Goal: Information Seeking & Learning: Learn about a topic

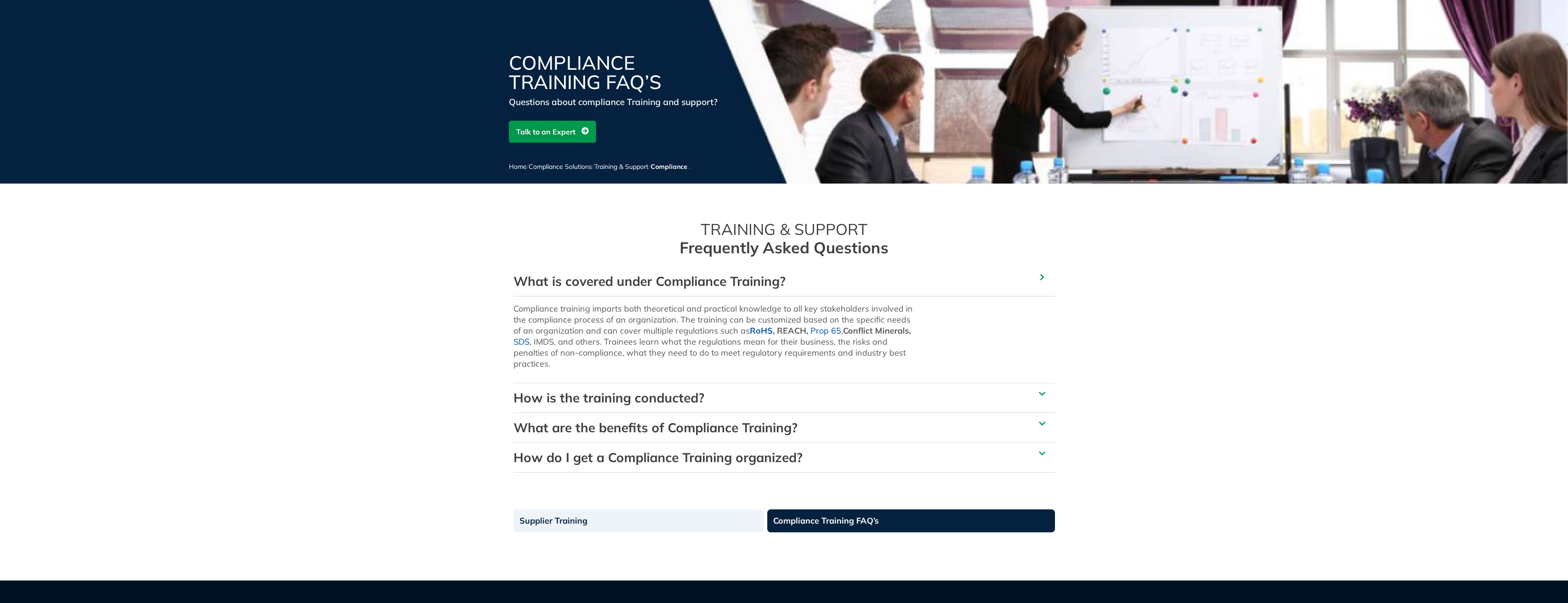
scroll to position [92, 0]
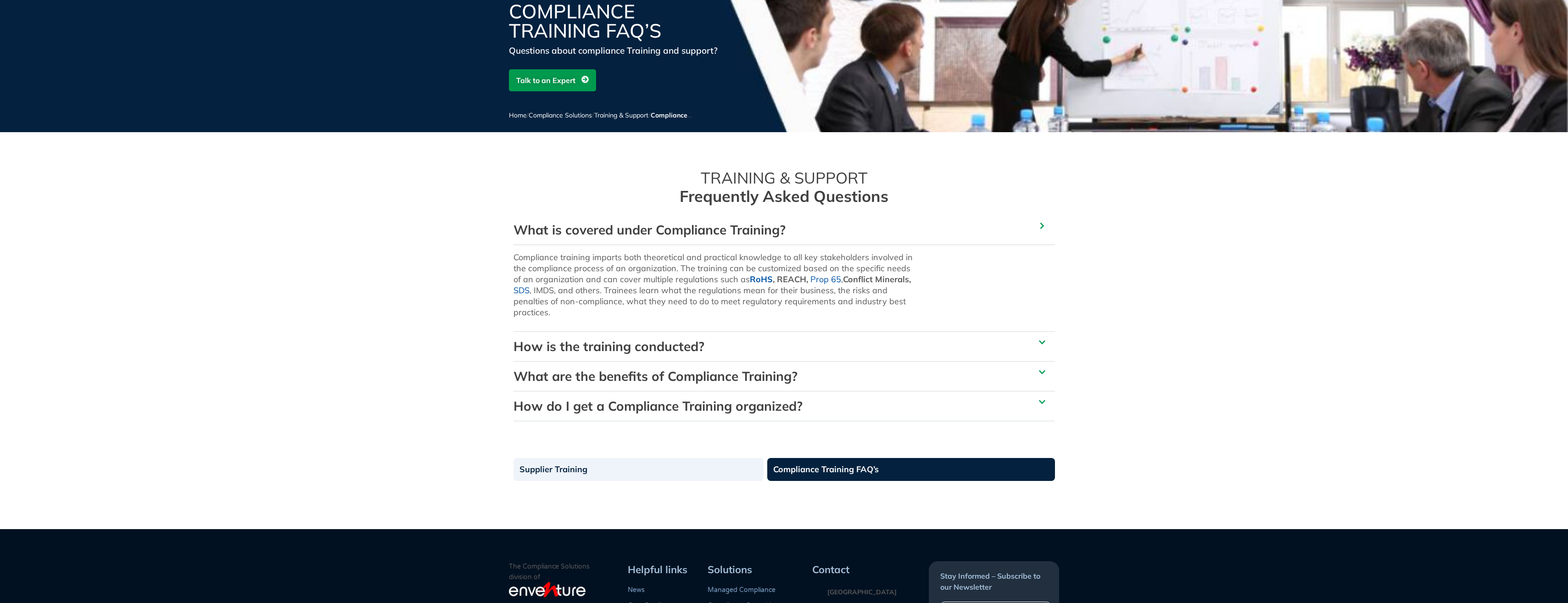
click at [617, 349] on link "How is the training conducted?" at bounding box center [609, 346] width 191 height 16
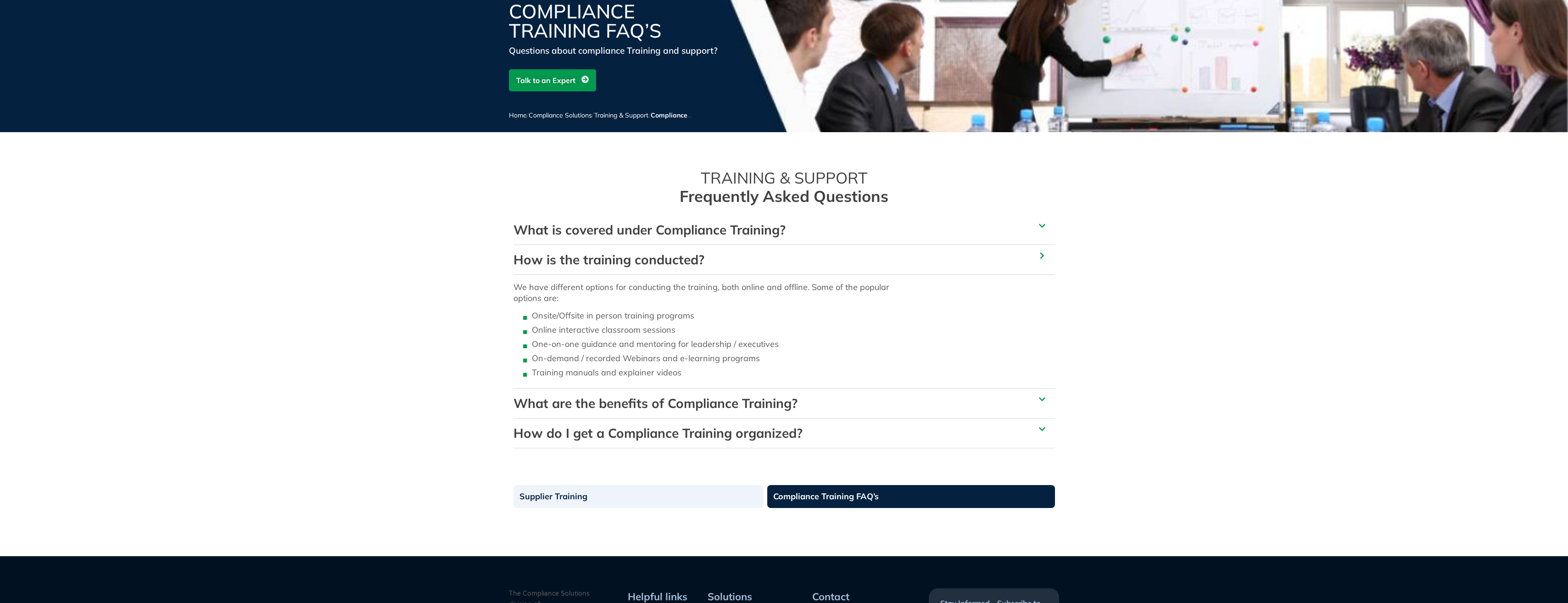
click at [626, 407] on link "What are the benefits of Compliance Training?" at bounding box center [655, 403] width 284 height 16
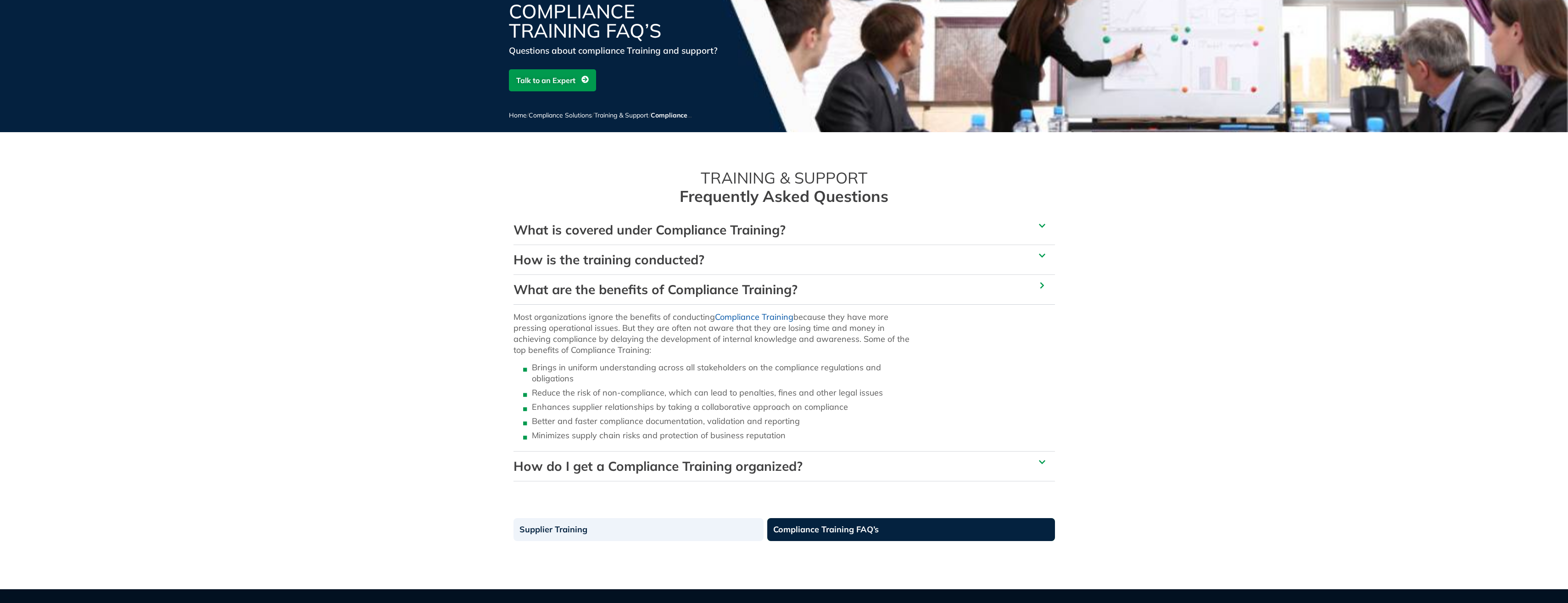
click at [612, 261] on link "How is the training conducted?" at bounding box center [609, 259] width 191 height 16
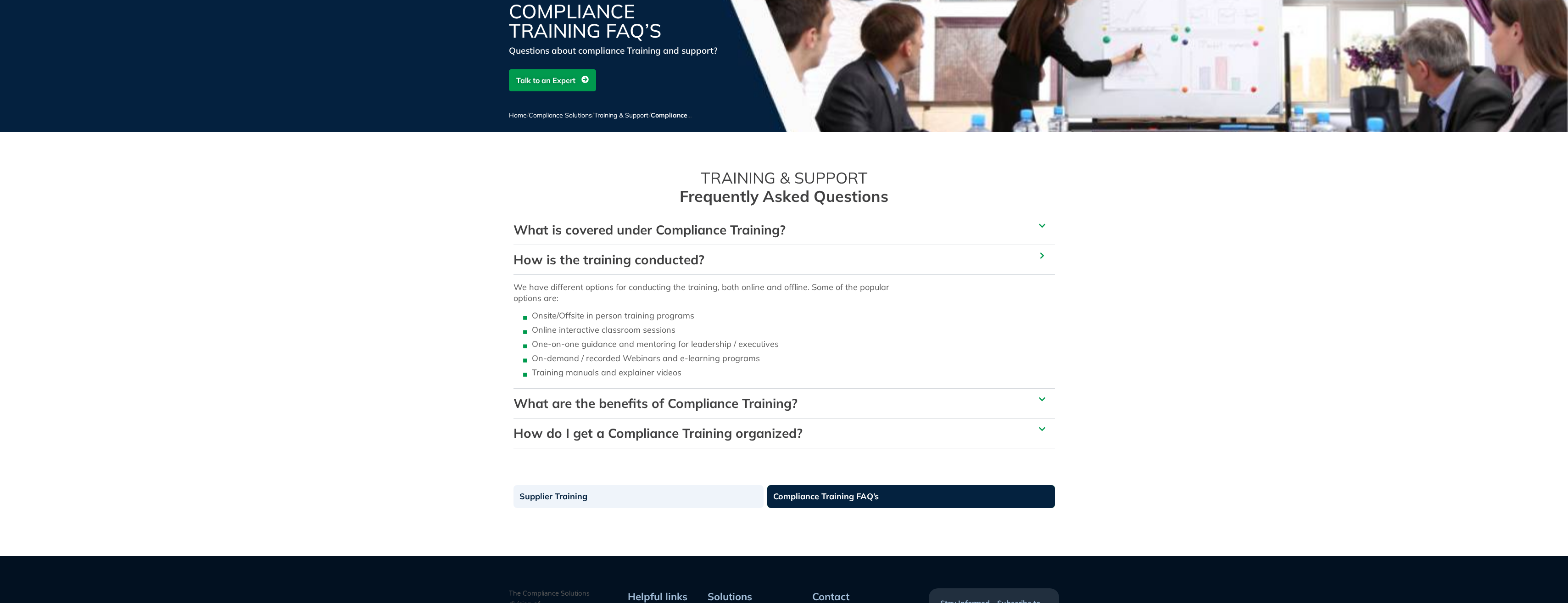
click at [609, 262] on link "How is the training conducted?" at bounding box center [609, 259] width 191 height 16
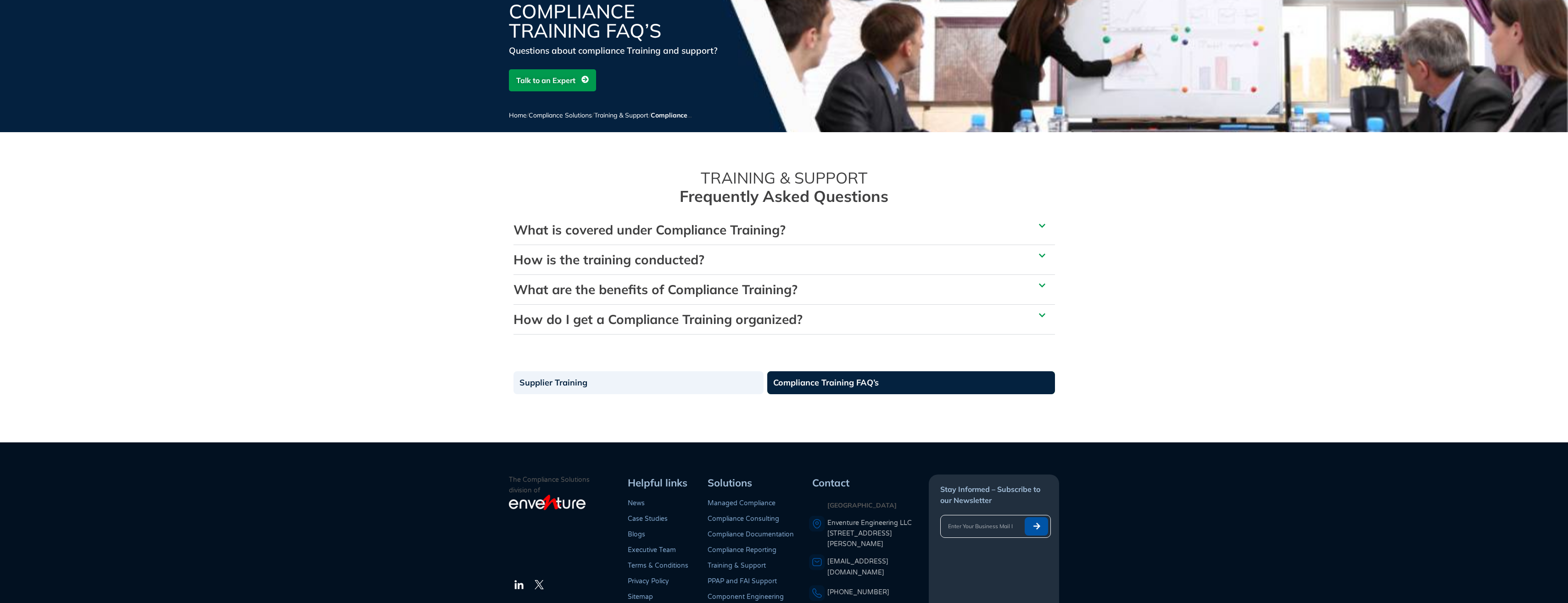
click at [605, 328] on div "How do I get a Compliance Training organized?" at bounding box center [784, 319] width 542 height 29
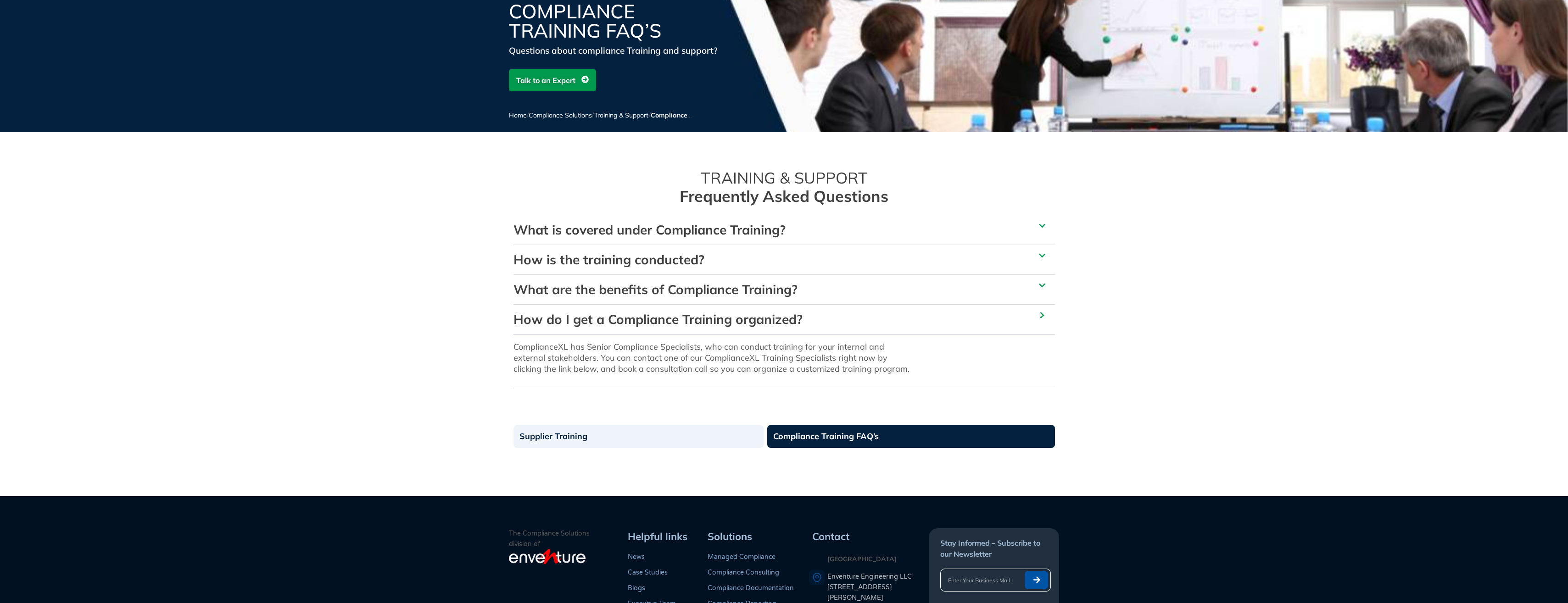
click at [628, 327] on div "How do I get a Compliance Training organized?" at bounding box center [784, 319] width 542 height 29
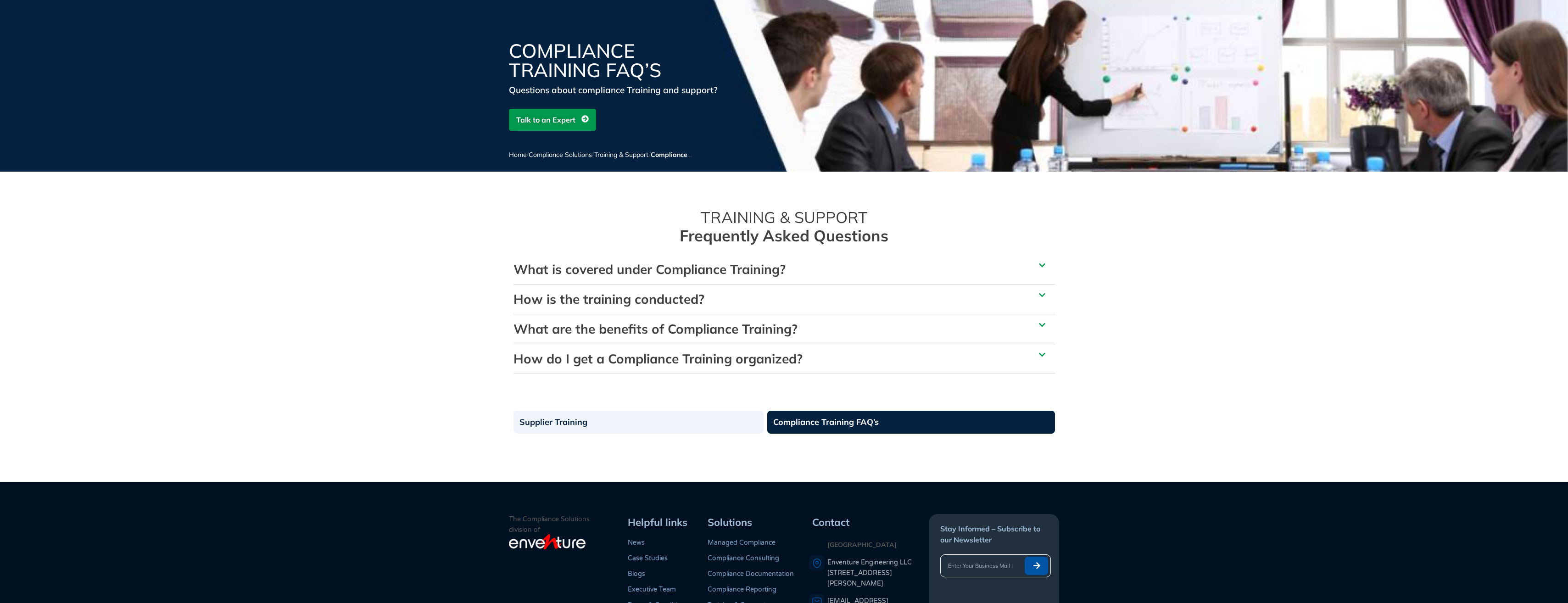
scroll to position [0, 0]
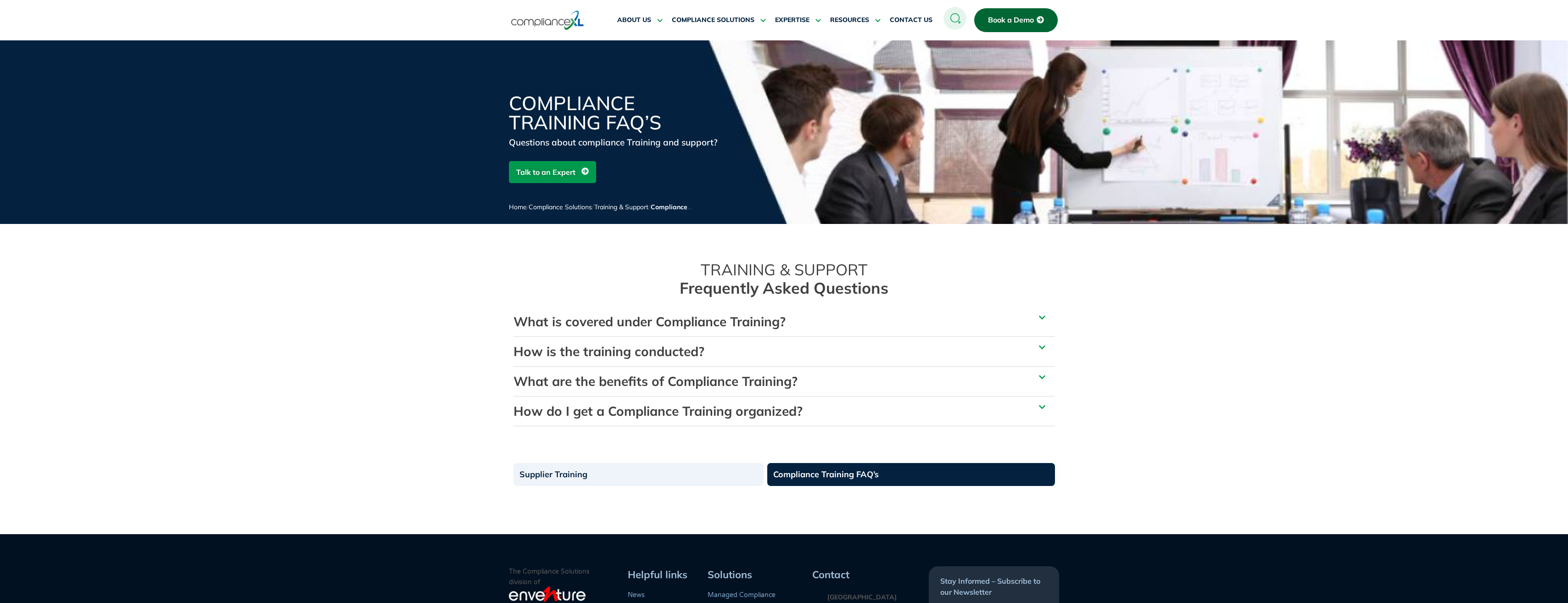
click at [1116, 332] on section "TRAINING & SUPPORT Frequently Asked Questions What is covered under Compliance …" at bounding box center [784, 343] width 1568 height 175
